Goal: Task Accomplishment & Management: Use online tool/utility

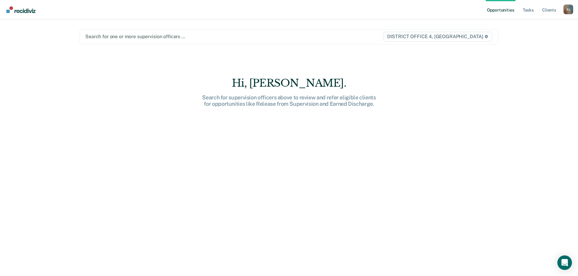
click at [118, 41] on div "Search for one or more supervision officers … DISTRICT OFFICE 4, [GEOGRAPHIC_DA…" at bounding box center [288, 36] width 419 height 15
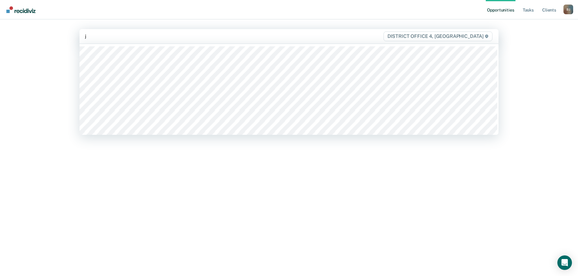
type input "ja"
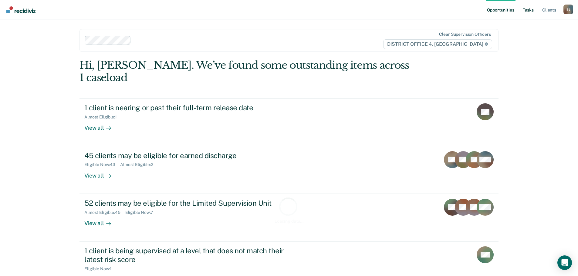
click at [533, 9] on link "Tasks" at bounding box center [527, 9] width 13 height 19
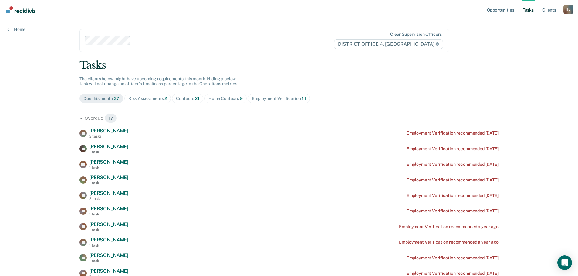
click at [181, 96] on div "Contacts 21" at bounding box center [187, 98] width 23 height 5
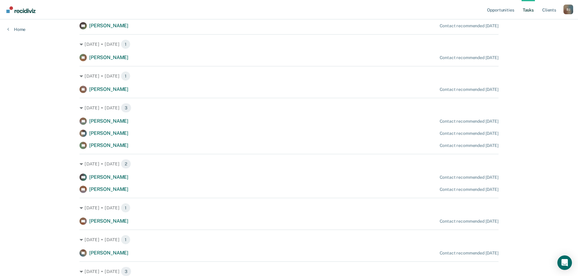
scroll to position [91, 0]
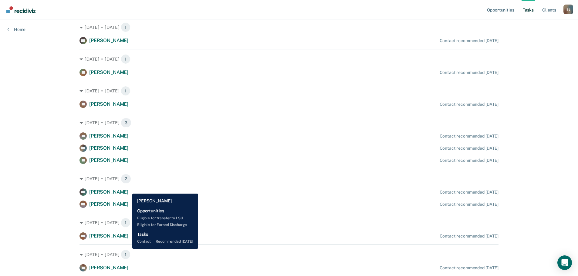
click at [128, 189] on span "[PERSON_NAME]" at bounding box center [108, 192] width 39 height 6
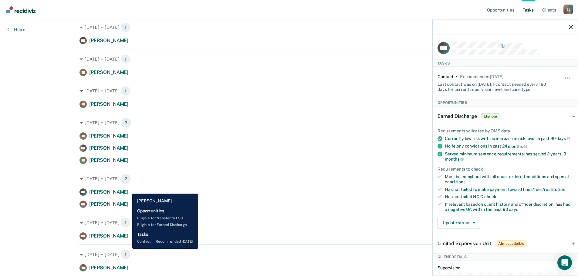
click at [128, 189] on span "[PERSON_NAME]" at bounding box center [108, 192] width 39 height 6
